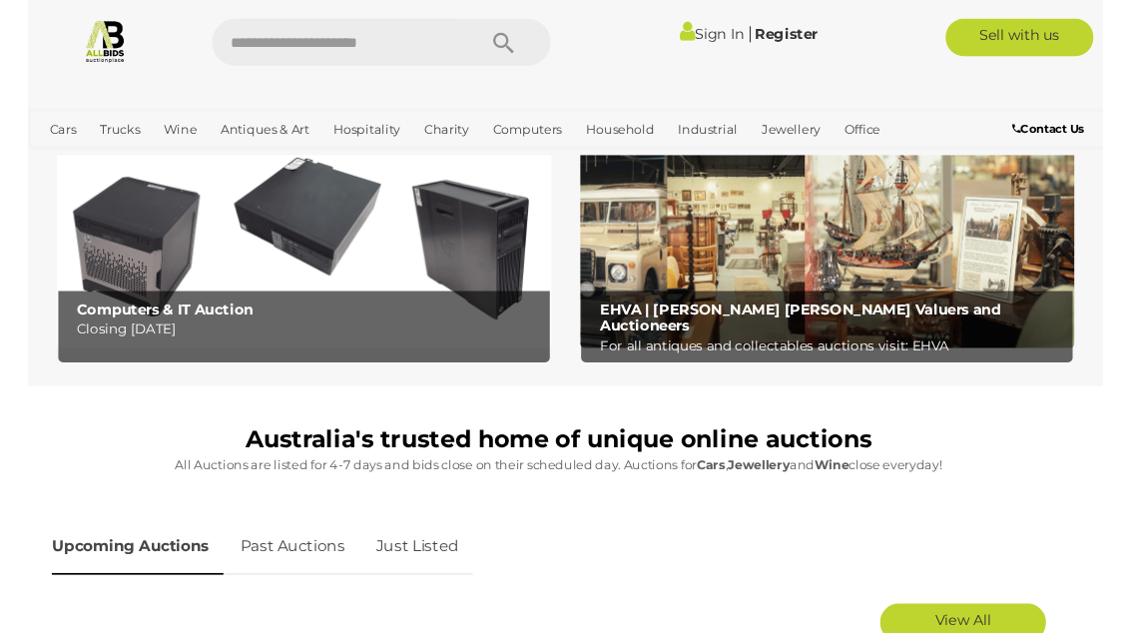
scroll to position [590, 0]
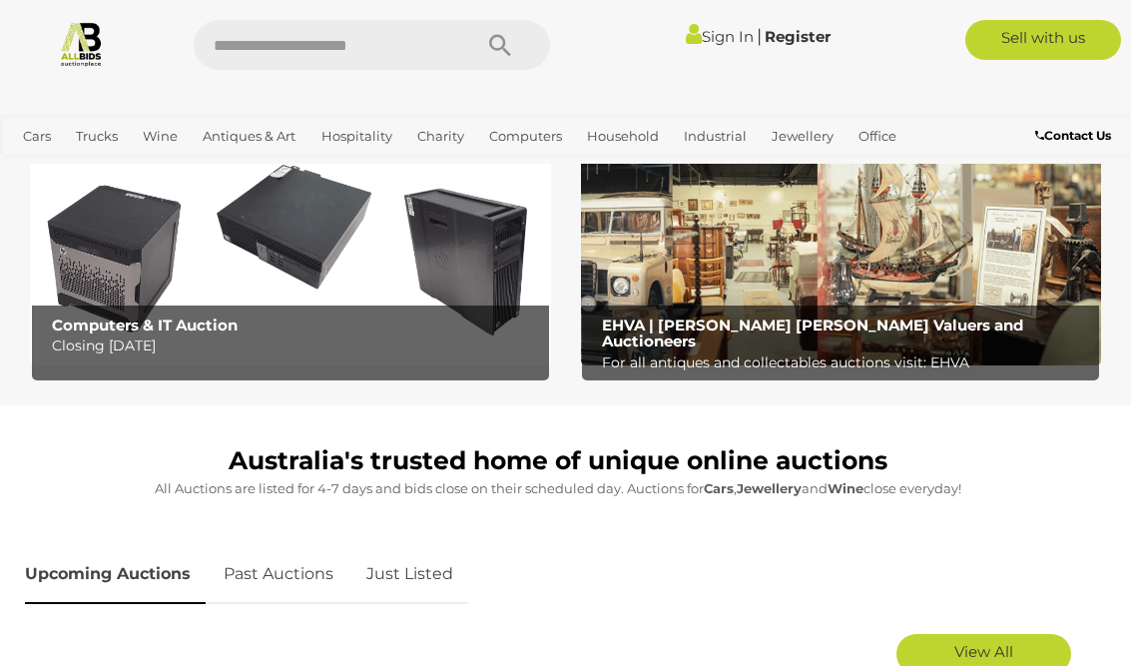
click at [917, 324] on b "EHVA | Evans Hastings Valuers and Auctioneers" at bounding box center [812, 333] width 421 height 36
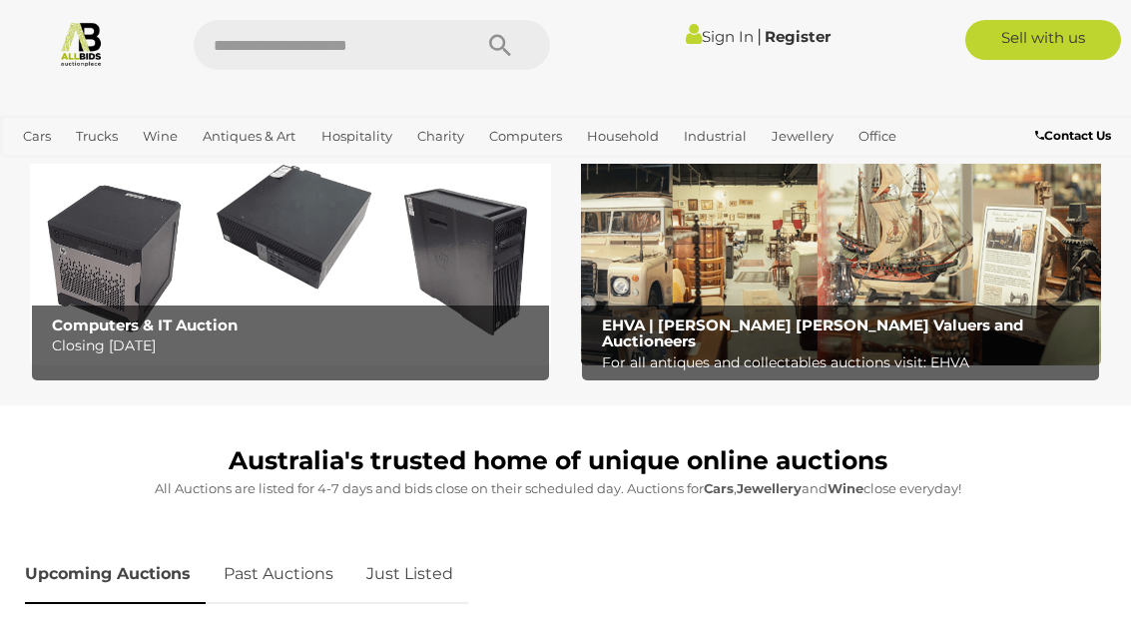
click at [0, 0] on link "Art" at bounding box center [0, 0] width 0 height 0
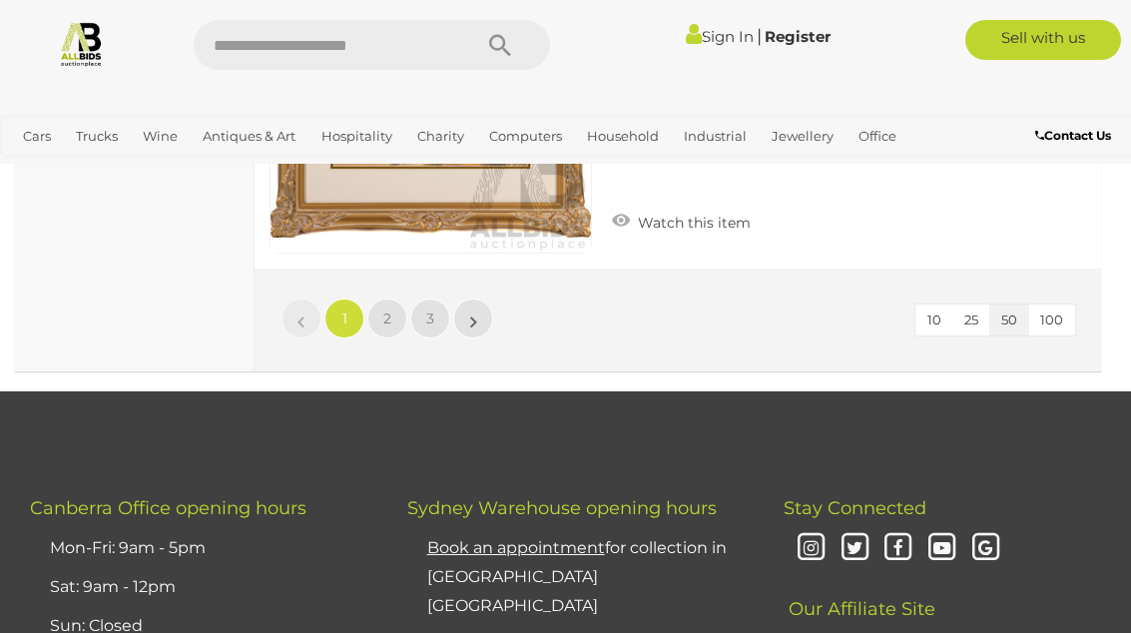
scroll to position [18070, 0]
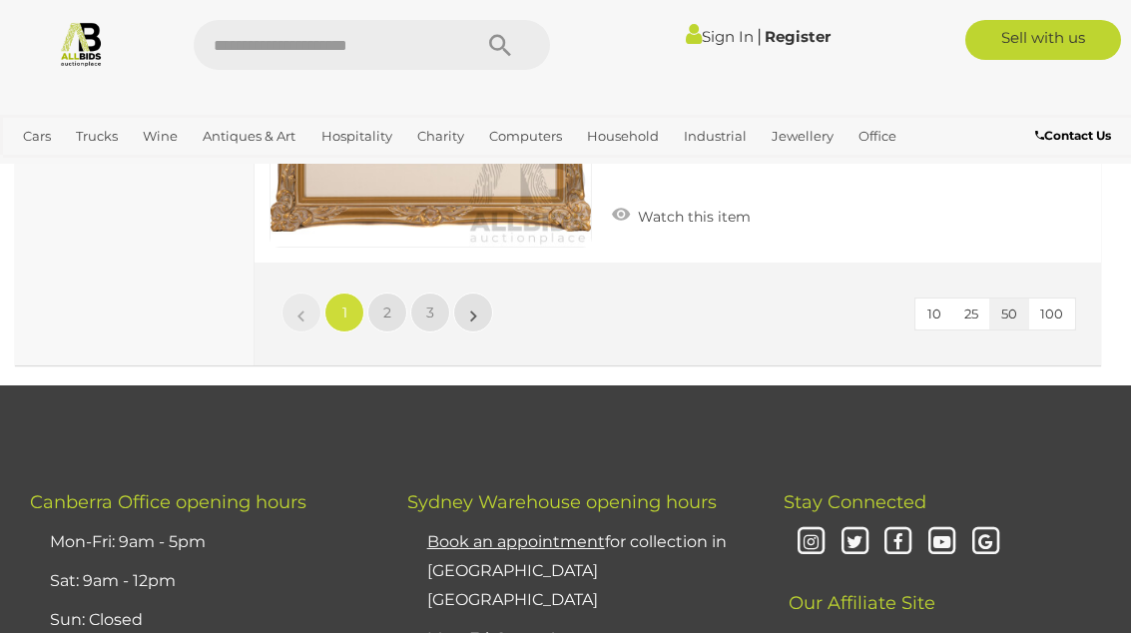
click at [390, 303] on span "2" at bounding box center [387, 312] width 8 height 18
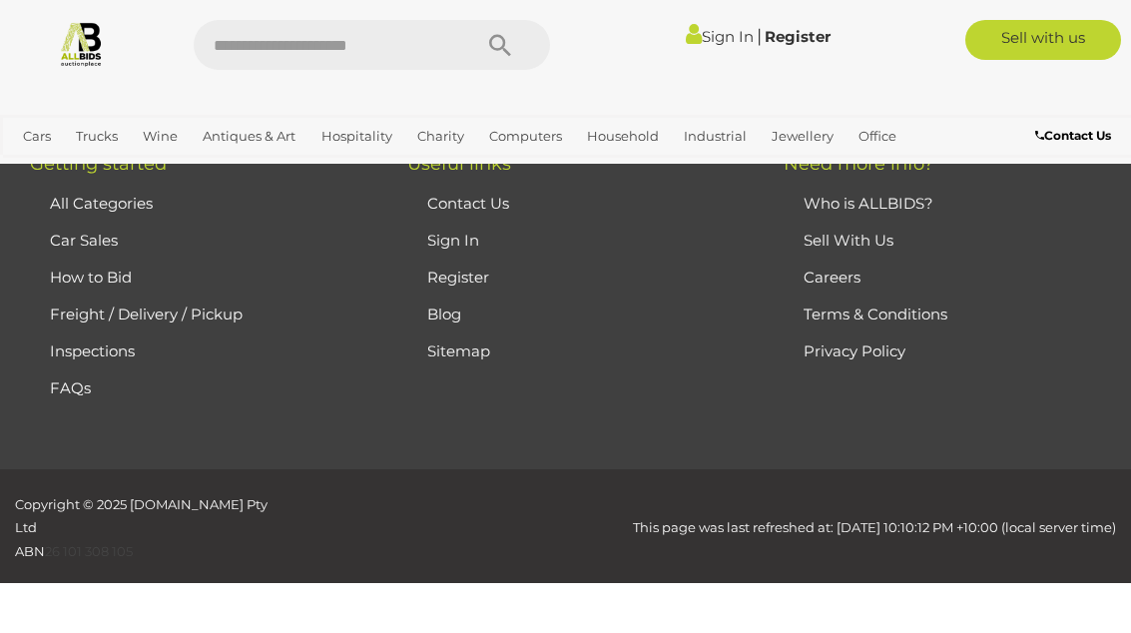
scroll to position [269, 0]
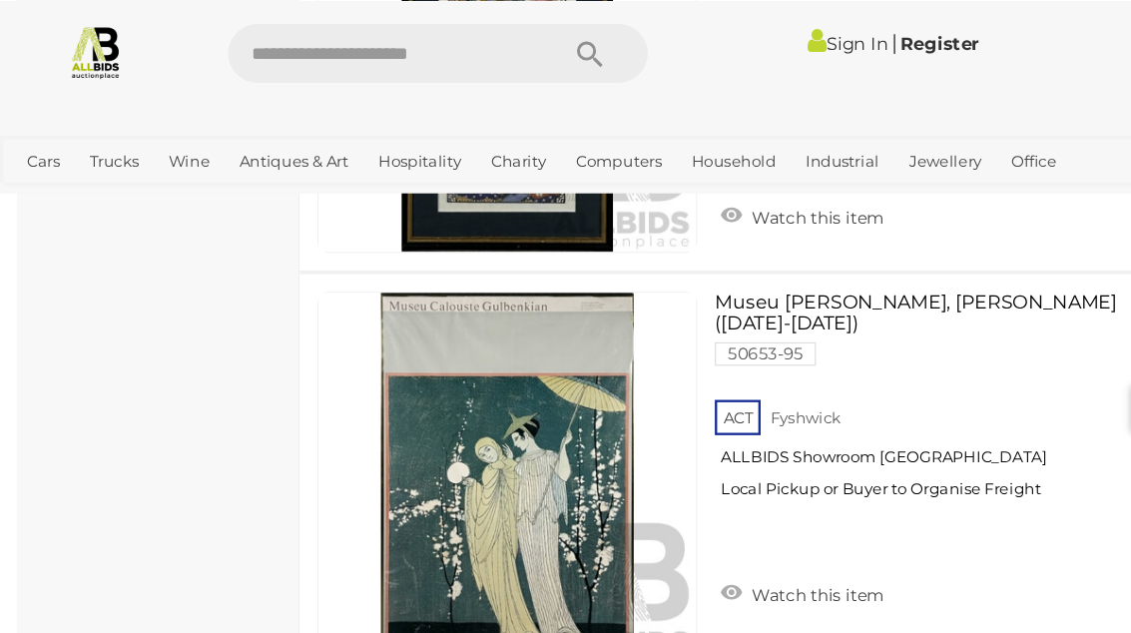
scroll to position [8487, 0]
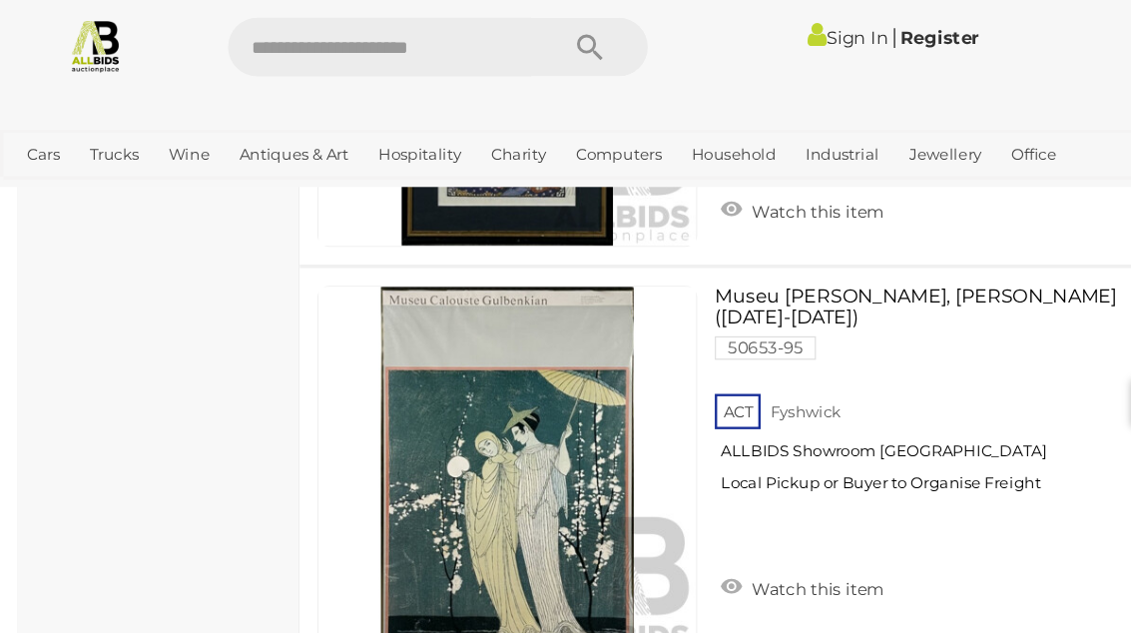
click at [720, 248] on link "Museu Calouste Gulbenkian, George Barbier (1882-1932) 50653-95 ACT Fyshwick" at bounding box center [783, 343] width 322 height 190
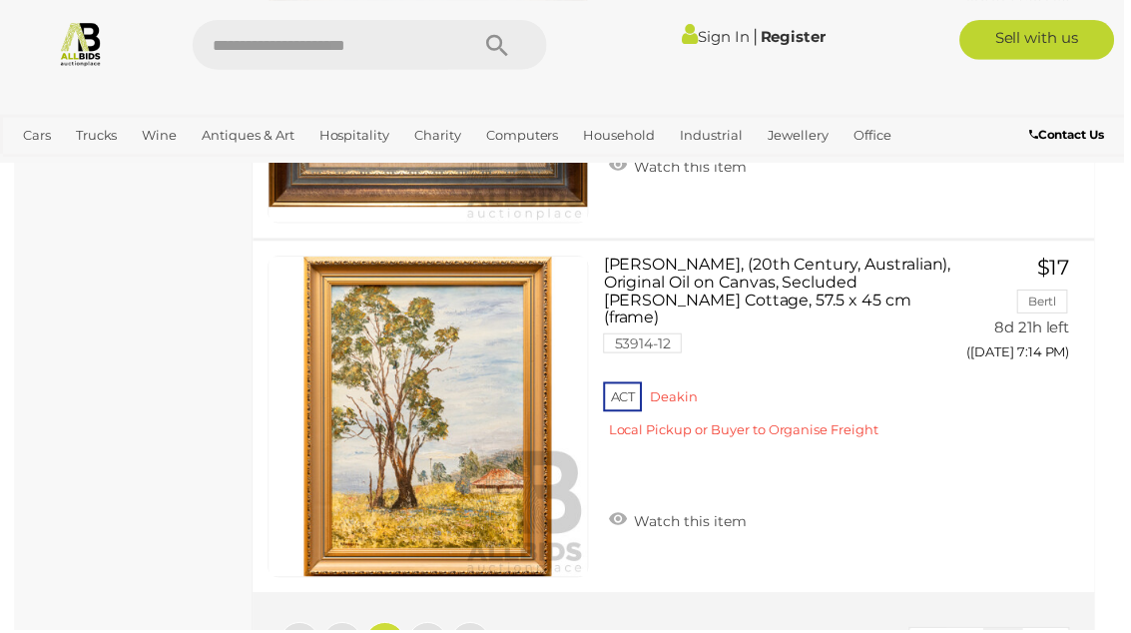
scroll to position [17754, 0]
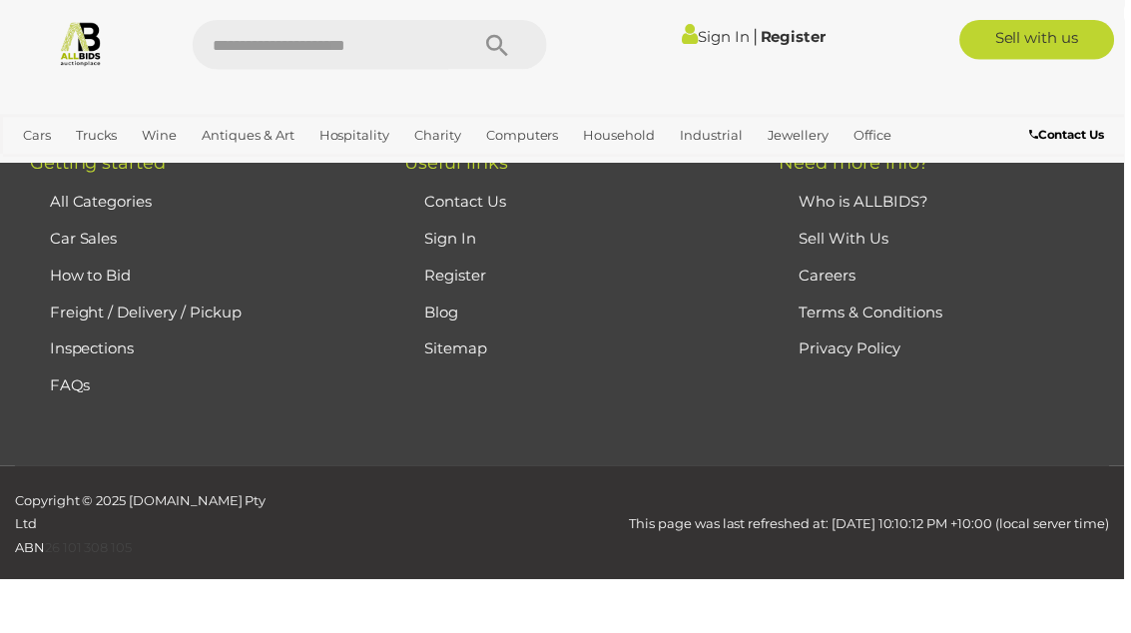
scroll to position [269, 0]
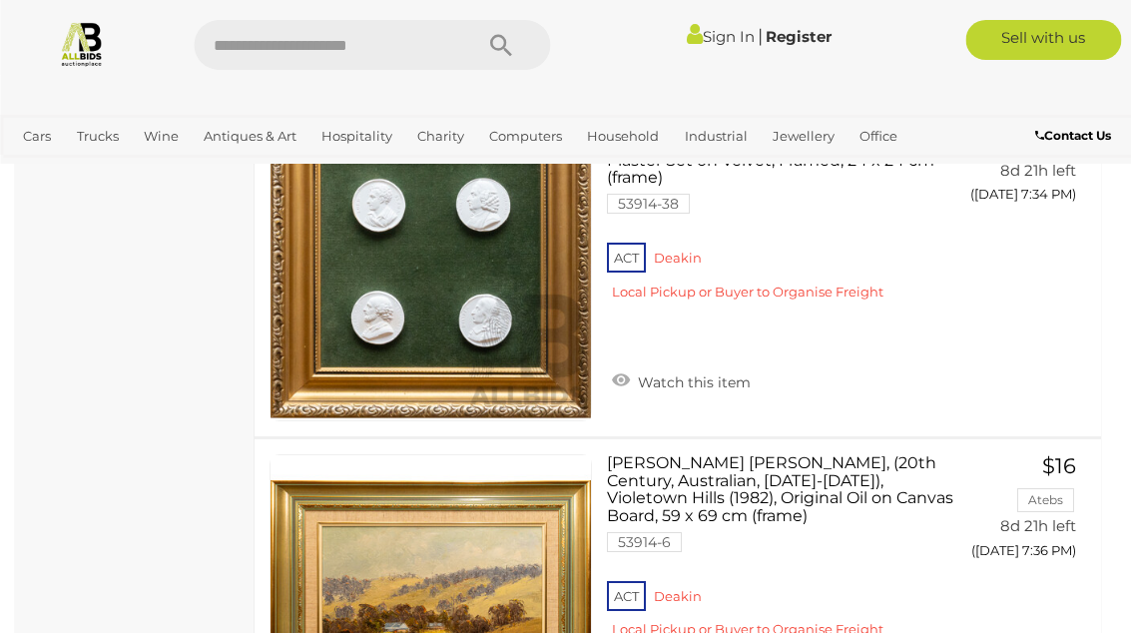
scroll to position [3236, 0]
click at [0, 0] on link "Antiques & Vintage" at bounding box center [0, 0] width 0 height 0
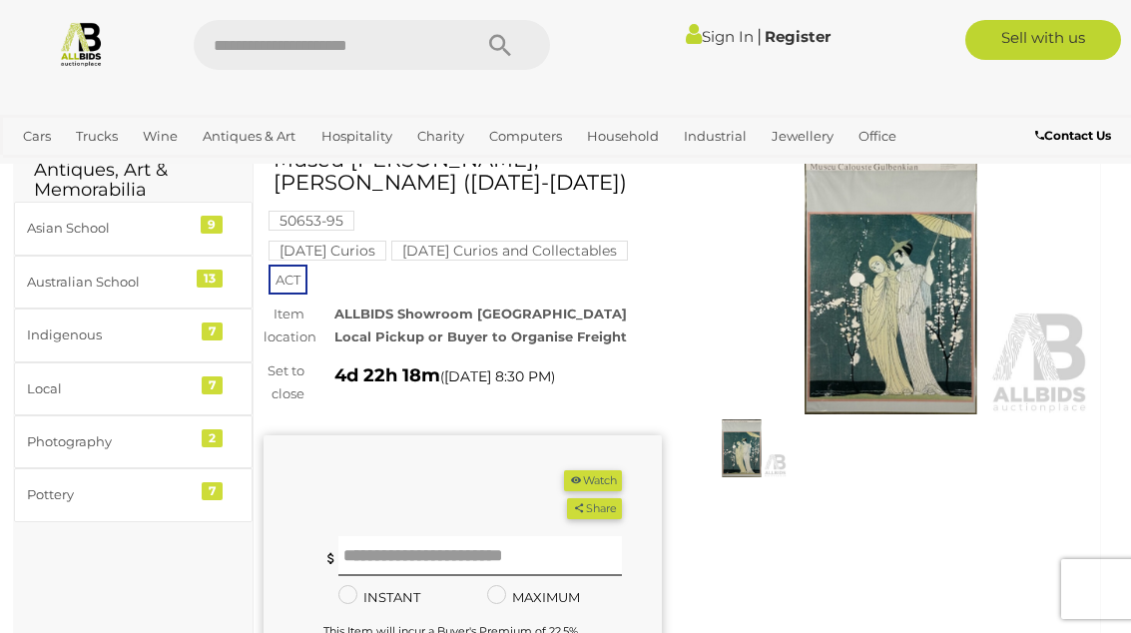
scroll to position [0, 1]
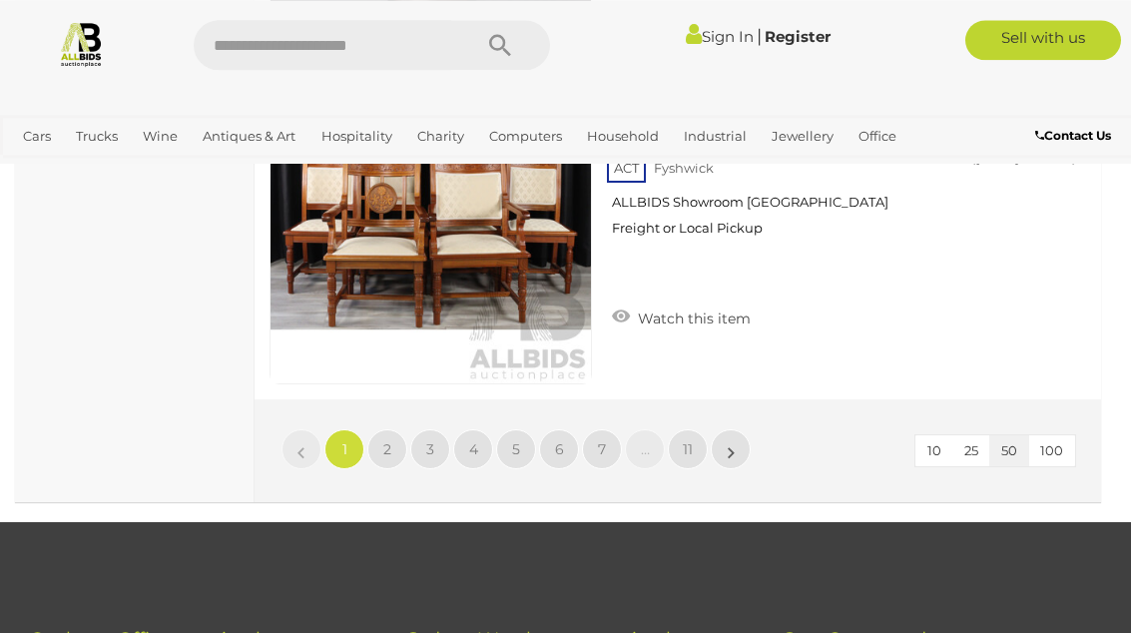
scroll to position [17928, 0]
click at [387, 440] on span "2" at bounding box center [387, 449] width 8 height 18
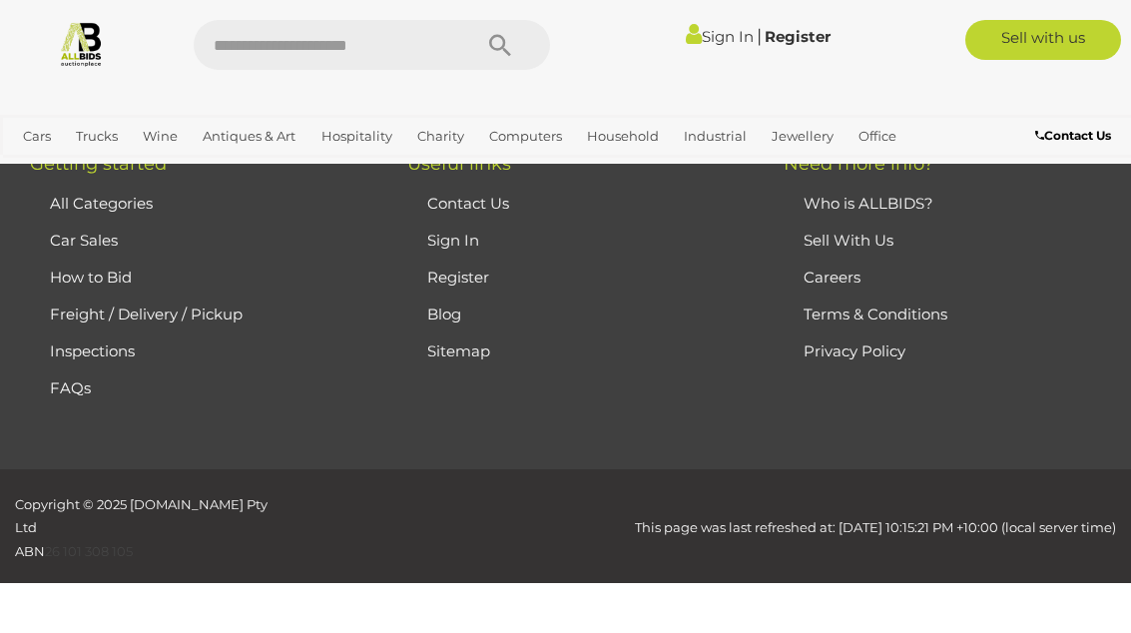
scroll to position [291, 0]
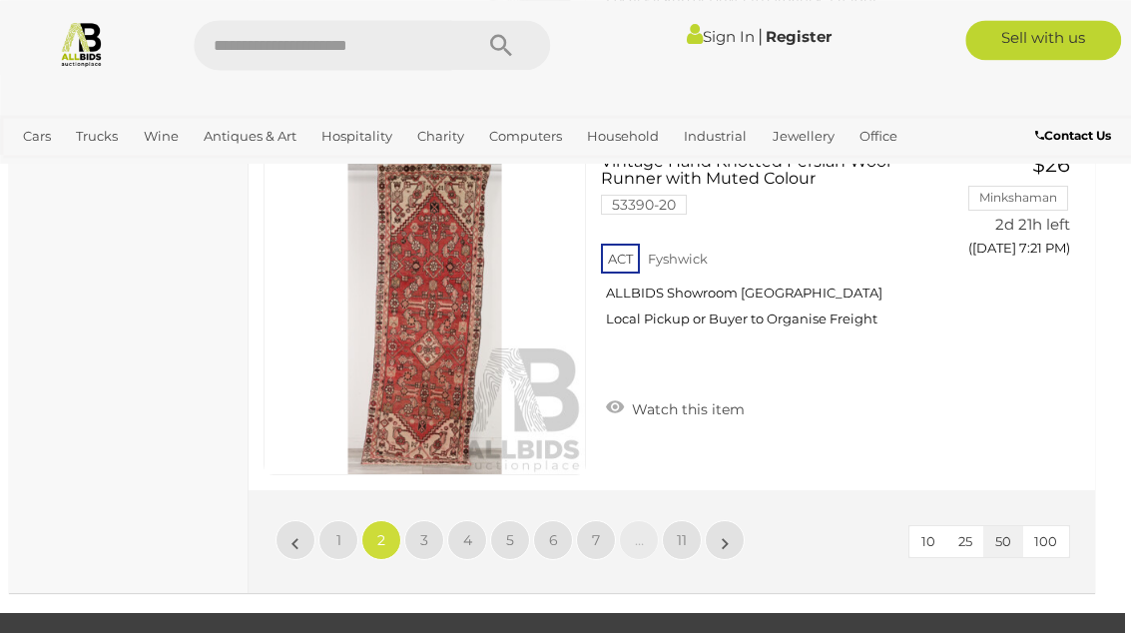
scroll to position [17795, 6]
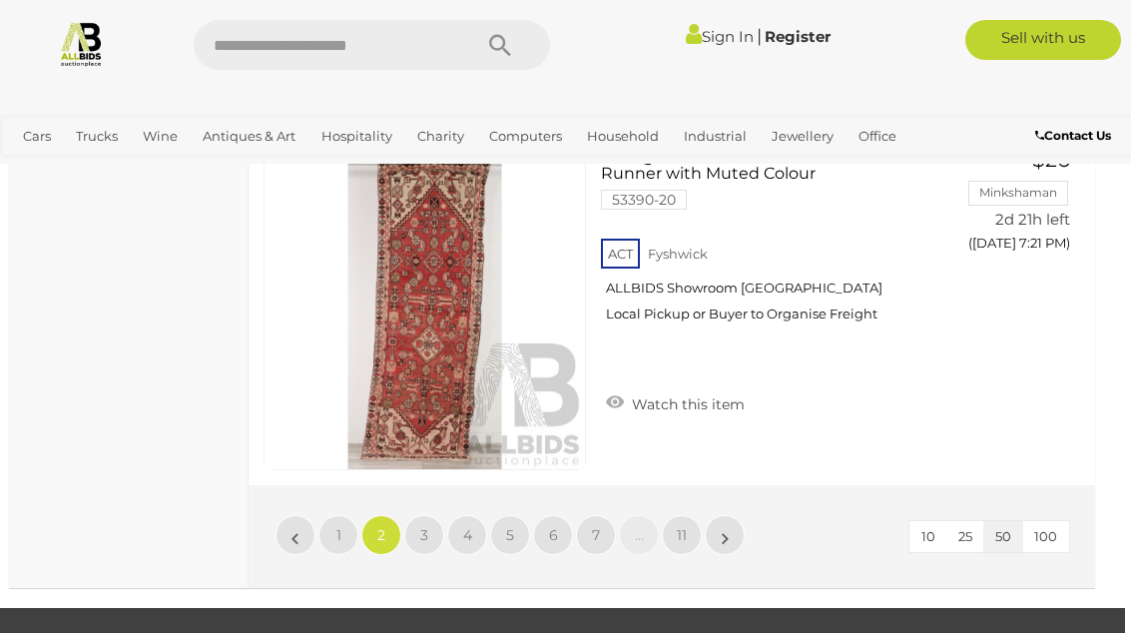
click at [426, 527] on span "3" at bounding box center [424, 535] width 8 height 18
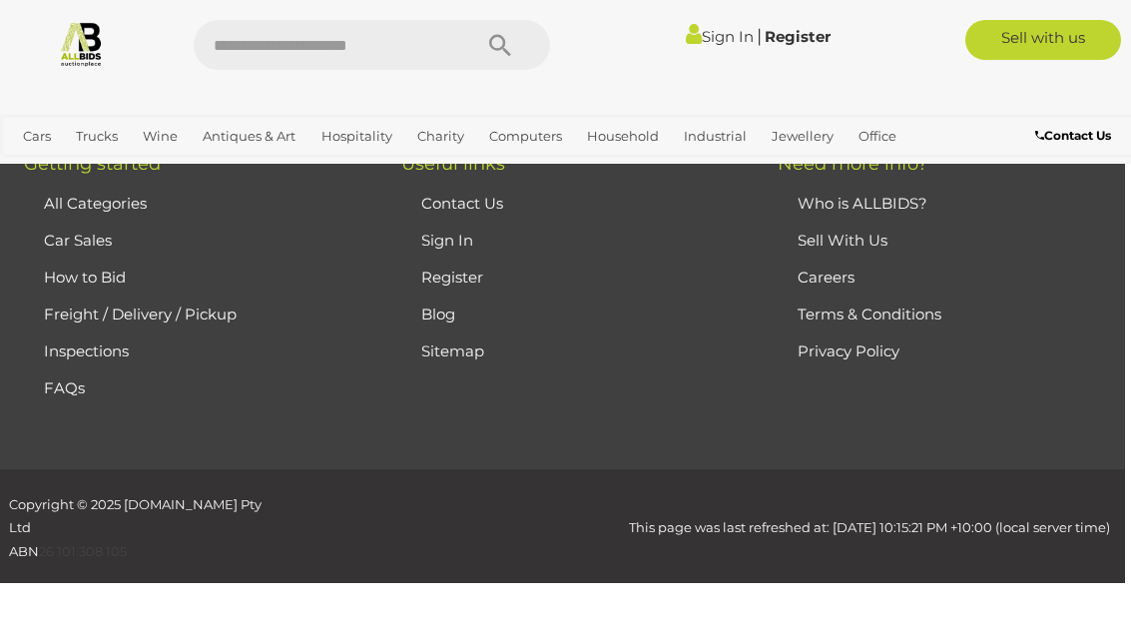
scroll to position [291, 0]
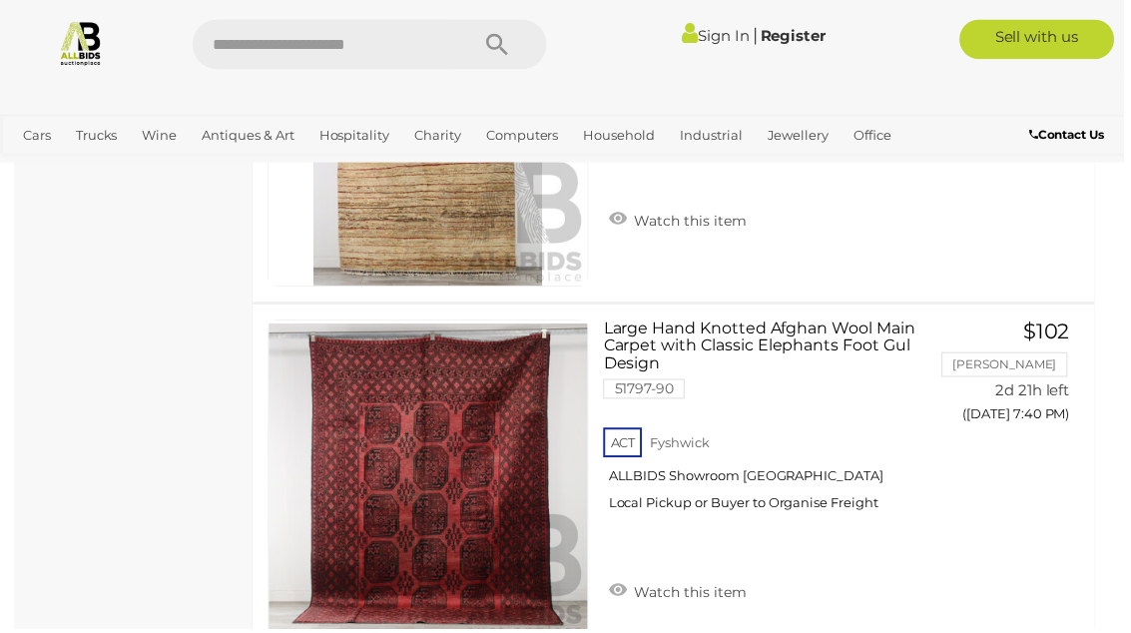
scroll to position [13353, 0]
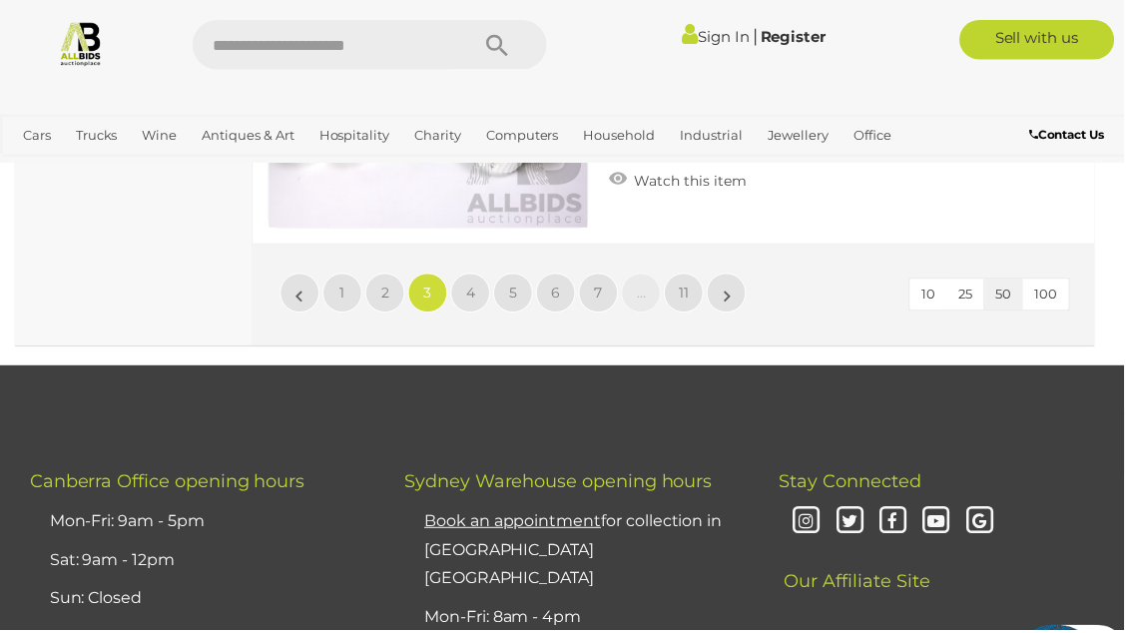
click at [486, 284] on link "4" at bounding box center [473, 295] width 40 height 40
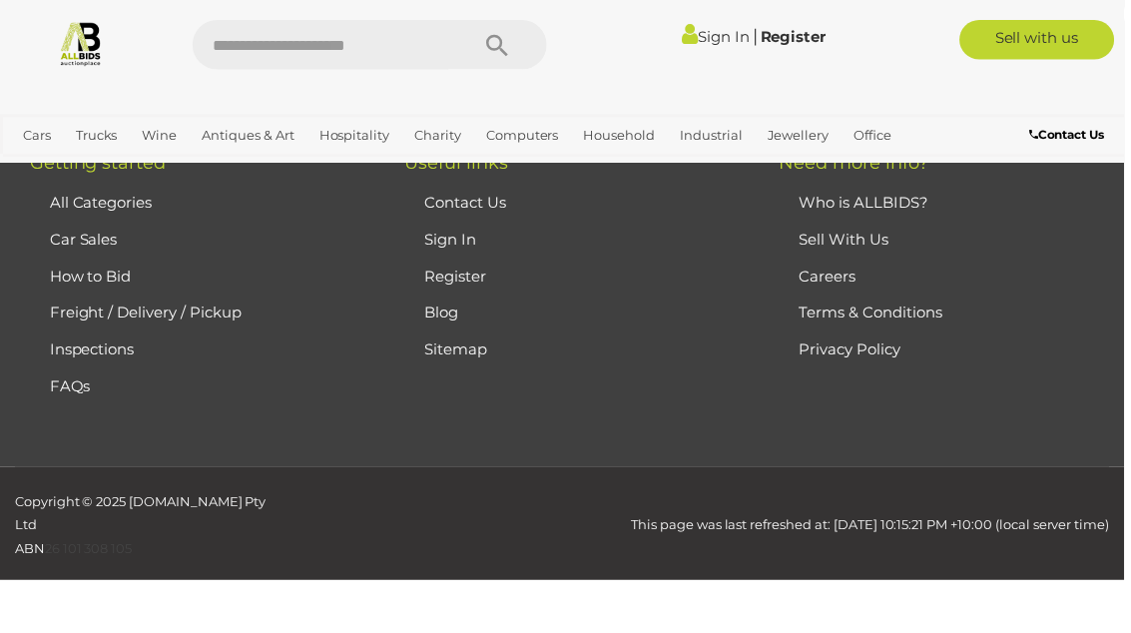
scroll to position [292, 0]
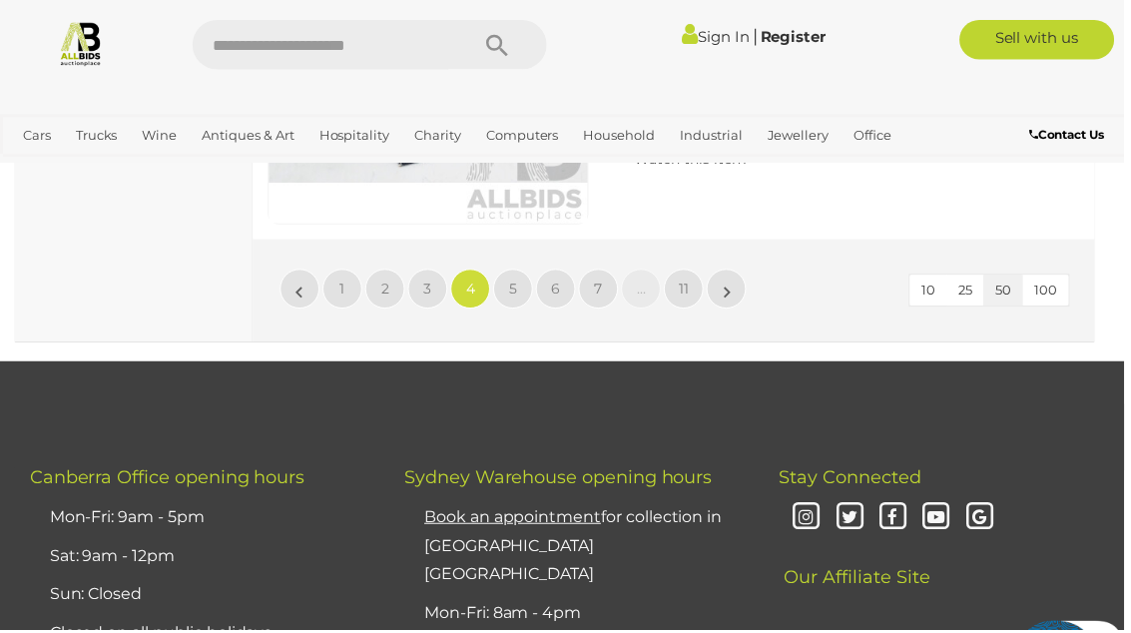
scroll to position [18027, 0]
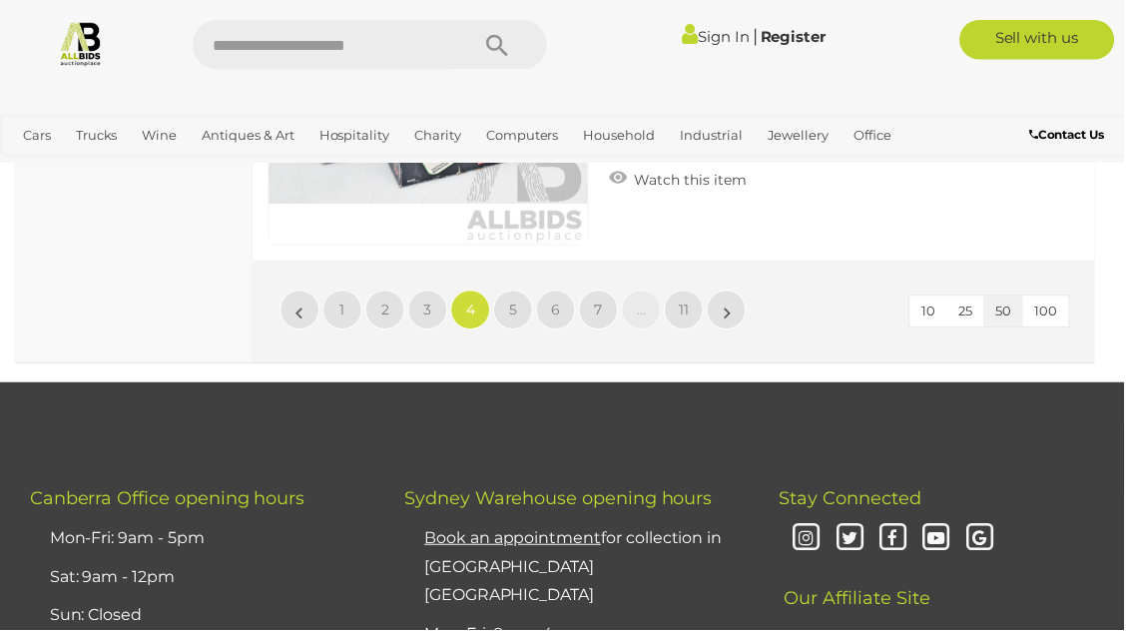
click at [727, 292] on link "»" at bounding box center [731, 312] width 40 height 40
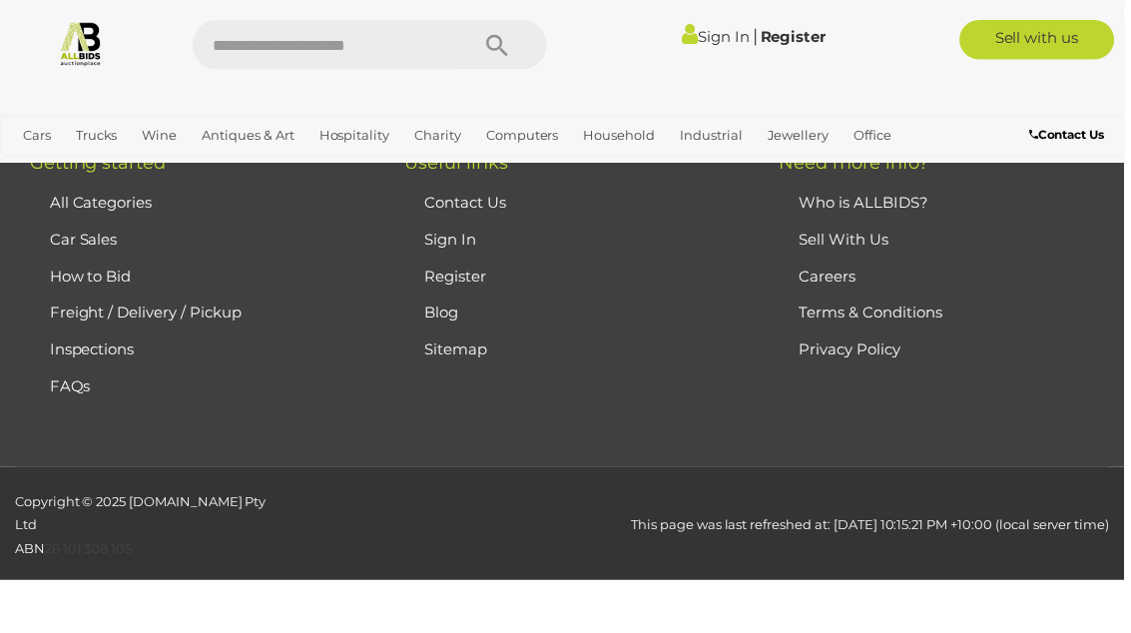
scroll to position [292, 0]
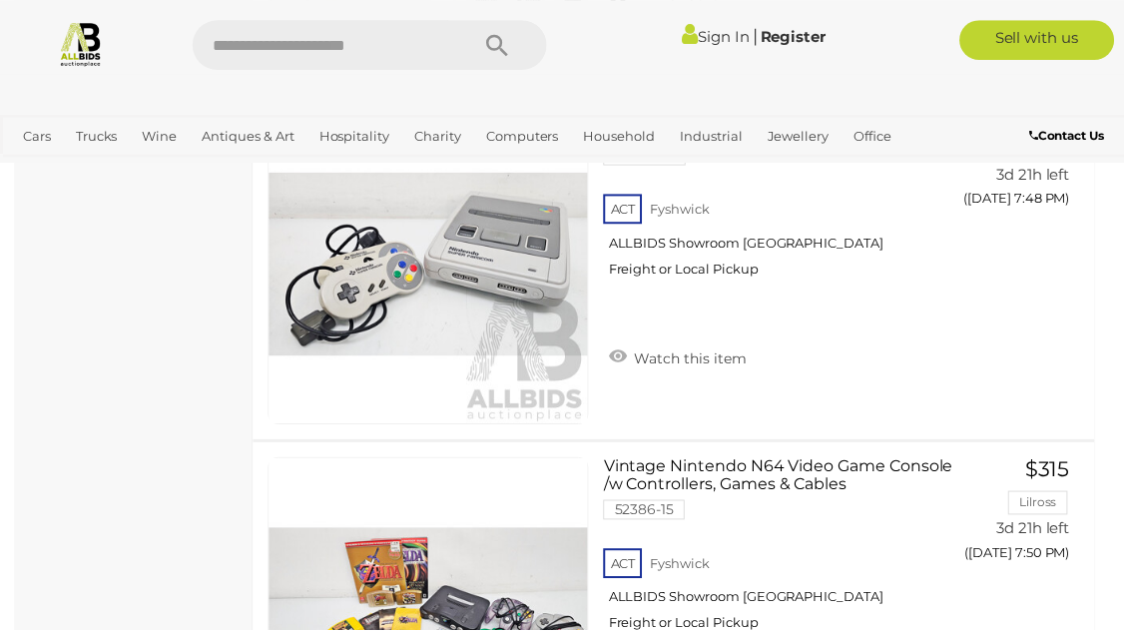
scroll to position [4101, 0]
